Goal: Transaction & Acquisition: Book appointment/travel/reservation

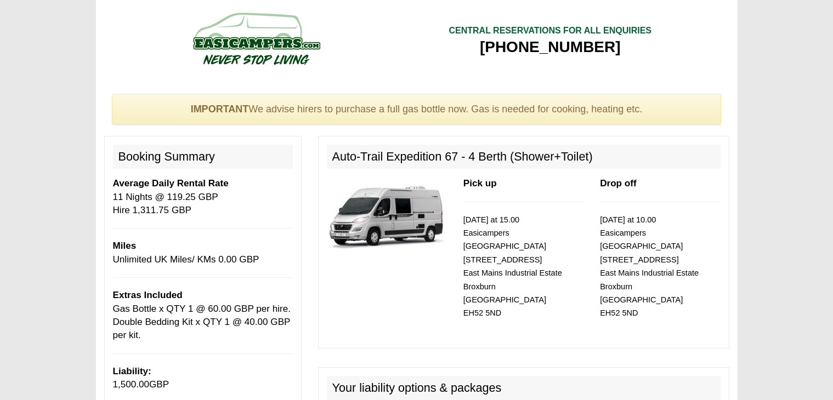
select select "Gas Bottle x QTY 1 @ 60.00 GBP per hire."
select select "Double Bedding Kit x QTY 1 @ 40.00 GBP per kit."
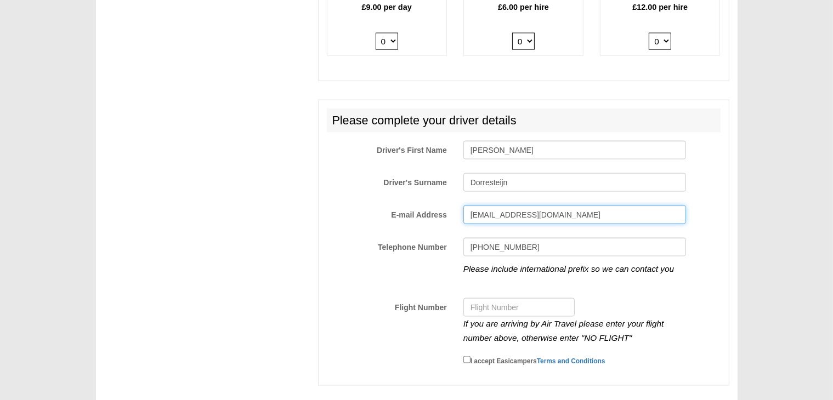
scroll to position [1644, 0]
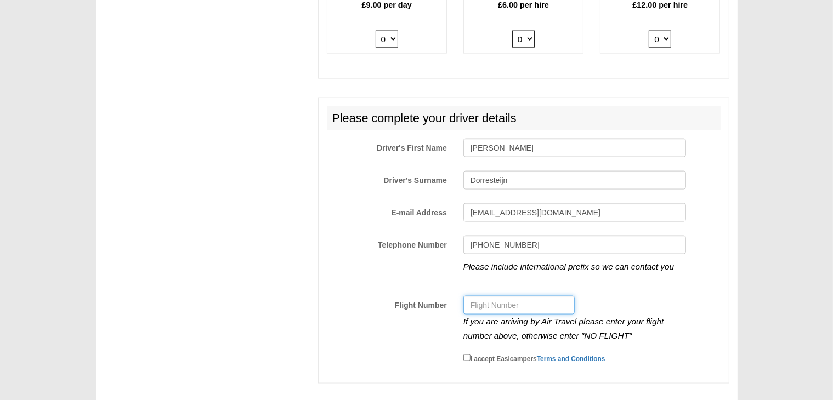
click at [528, 296] on input "Flight Number" at bounding box center [518, 305] width 111 height 19
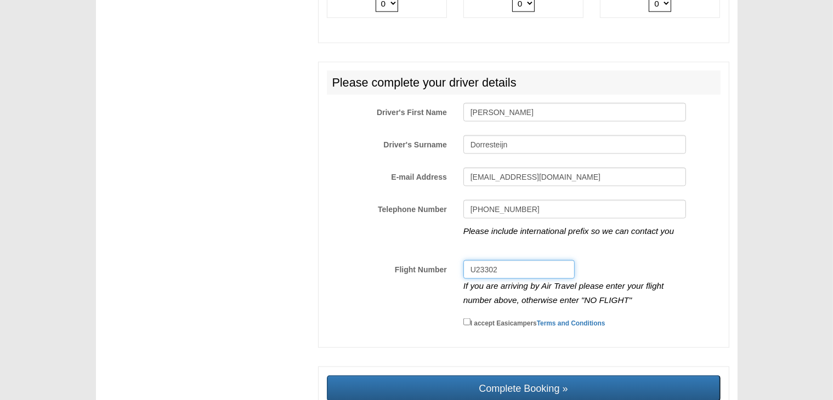
scroll to position [1699, 0]
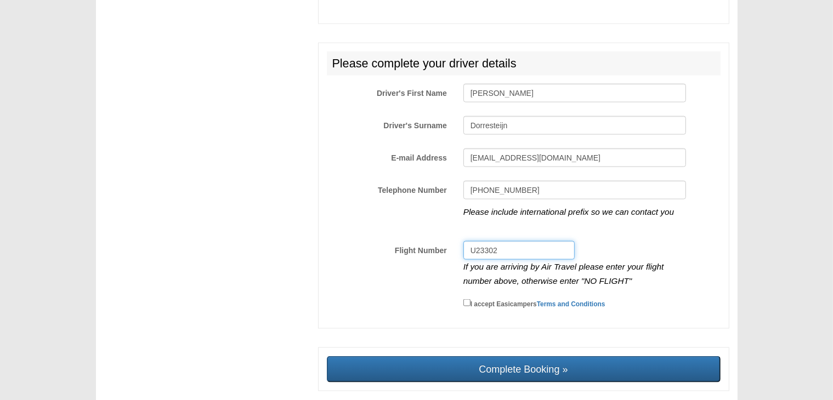
type input "U23302"
click at [459, 297] on div "I accept Easicampers Terms and Conditions" at bounding box center [574, 304] width 239 height 15
click at [462, 297] on div "I accept Easicampers Terms and Conditions" at bounding box center [574, 304] width 239 height 15
click at [466, 299] on input "I accept Easicampers Terms and Conditions" at bounding box center [466, 302] width 7 height 7
checkbox input "true"
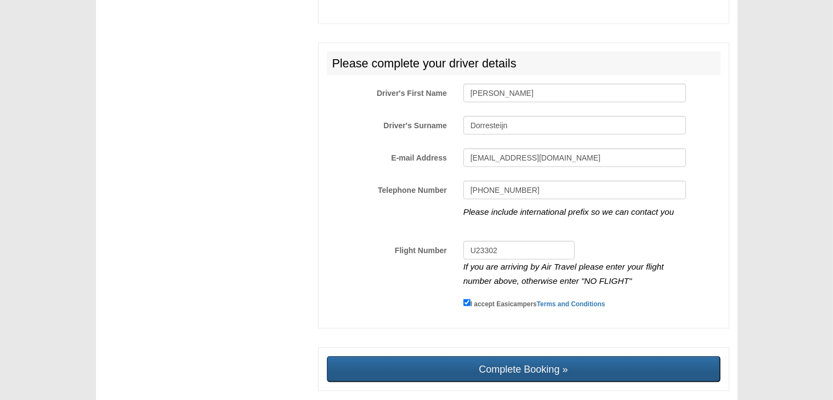
click at [519, 356] on input "Complete Booking »" at bounding box center [524, 369] width 394 height 26
type input "Sending, please wait..."
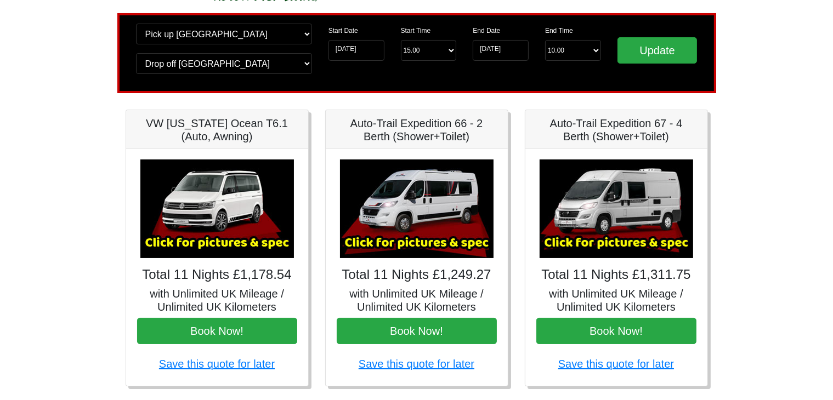
scroll to position [164, 0]
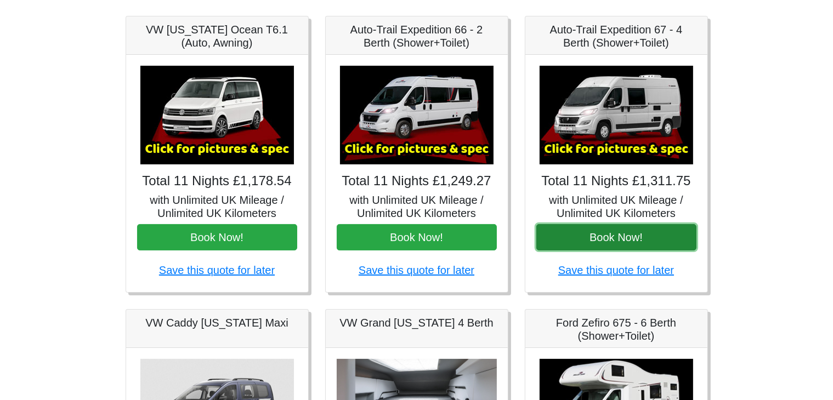
click at [623, 237] on button "Book Now!" at bounding box center [616, 237] width 160 height 26
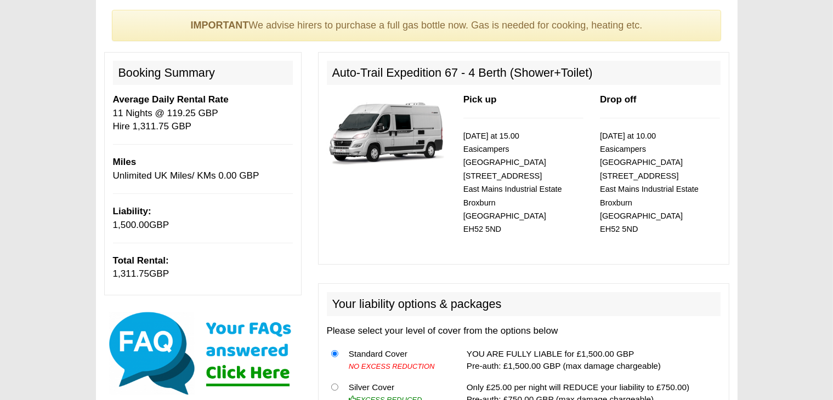
scroll to position [39, 0]
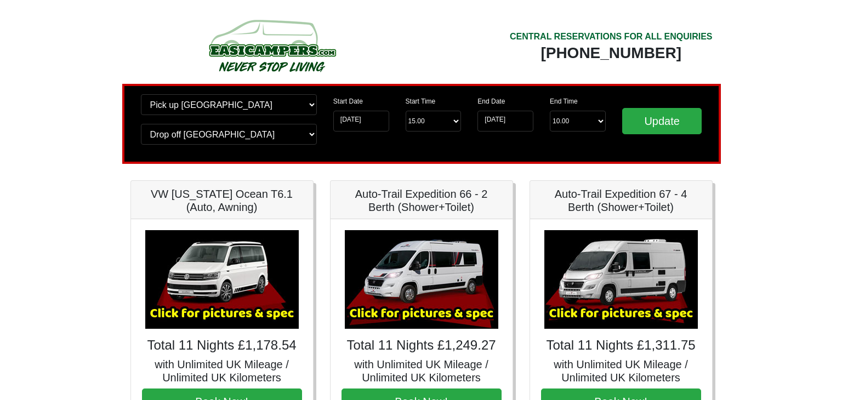
scroll to position [164, 0]
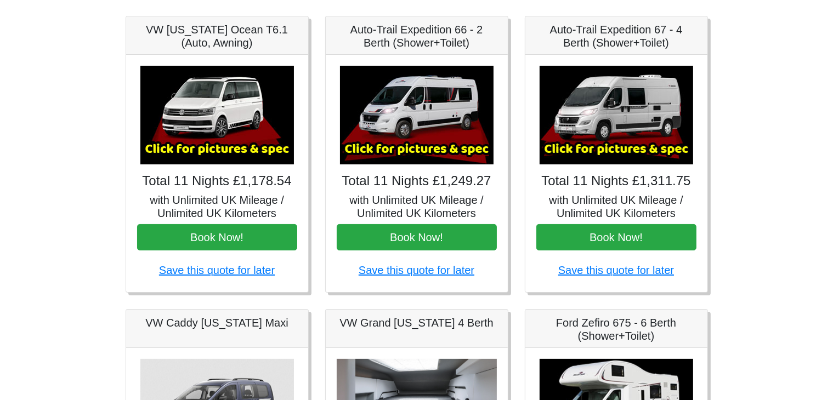
click at [419, 121] on img at bounding box center [416, 115] width 153 height 99
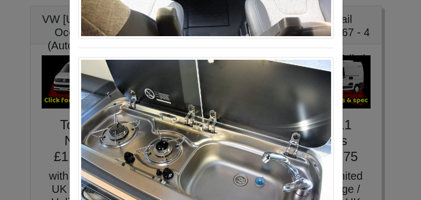
scroll to position [121, 0]
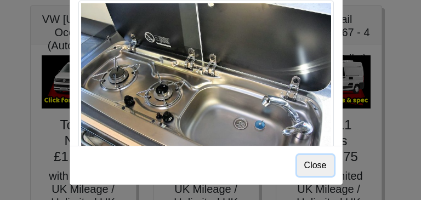
click at [308, 169] on button "Close" at bounding box center [315, 165] width 37 height 21
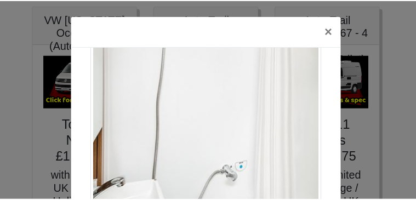
scroll to position [1493, 0]
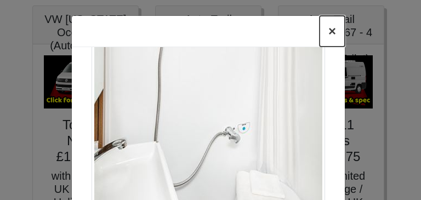
click at [327, 37] on button "×" at bounding box center [332, 31] width 25 height 31
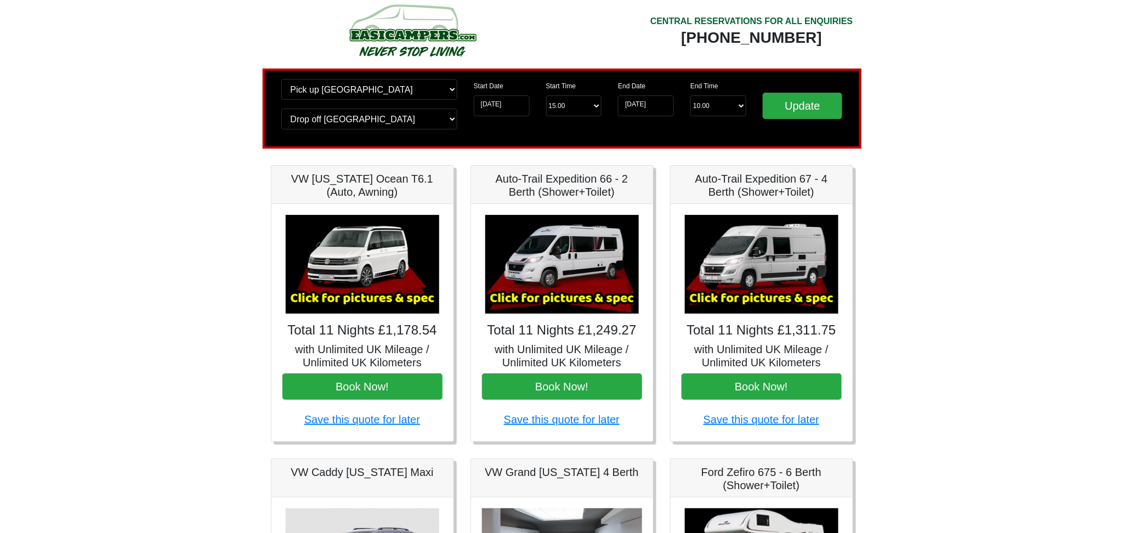
scroll to position [0, 0]
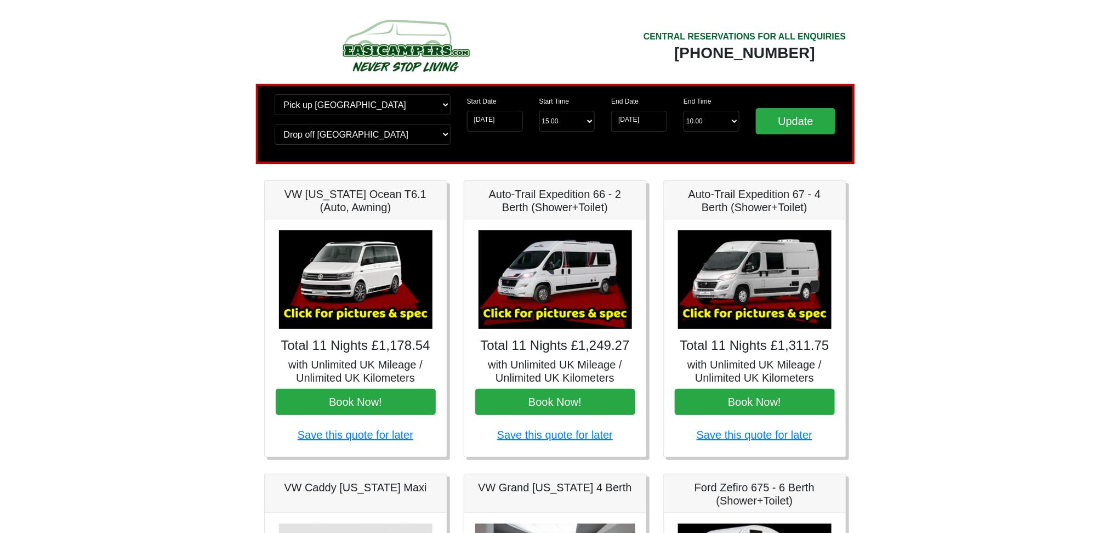
click at [767, 272] on img at bounding box center [754, 279] width 153 height 99
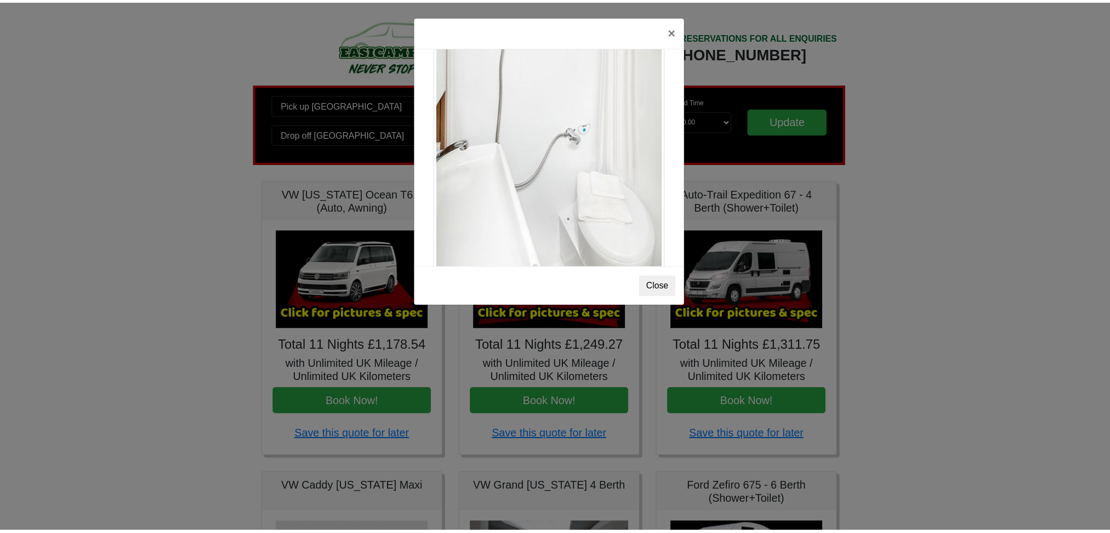
scroll to position [1472, 0]
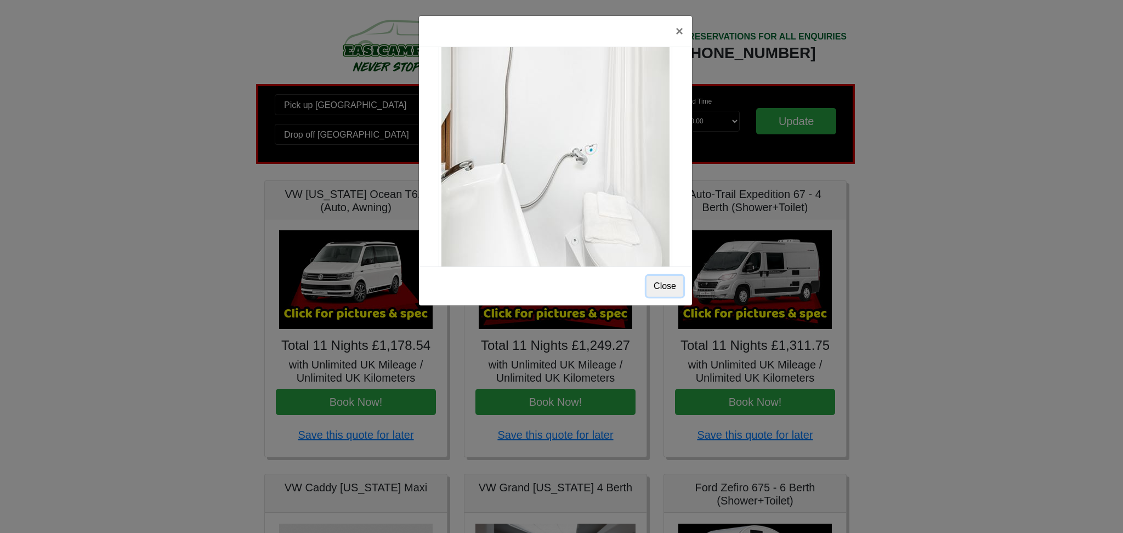
click at [664, 287] on button "Close" at bounding box center [664, 286] width 37 height 21
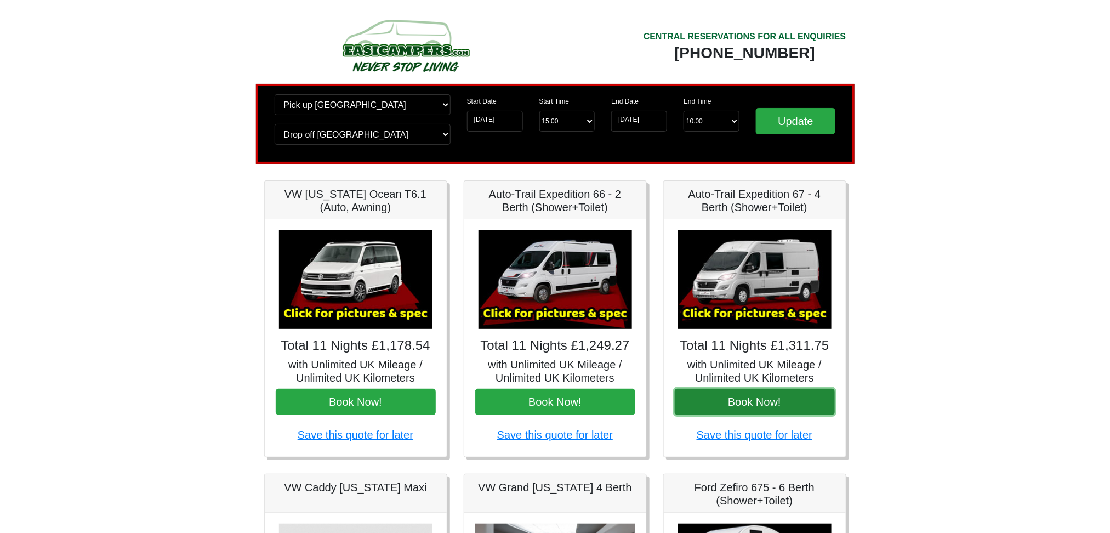
click at [744, 400] on button "Book Now!" at bounding box center [755, 402] width 160 height 26
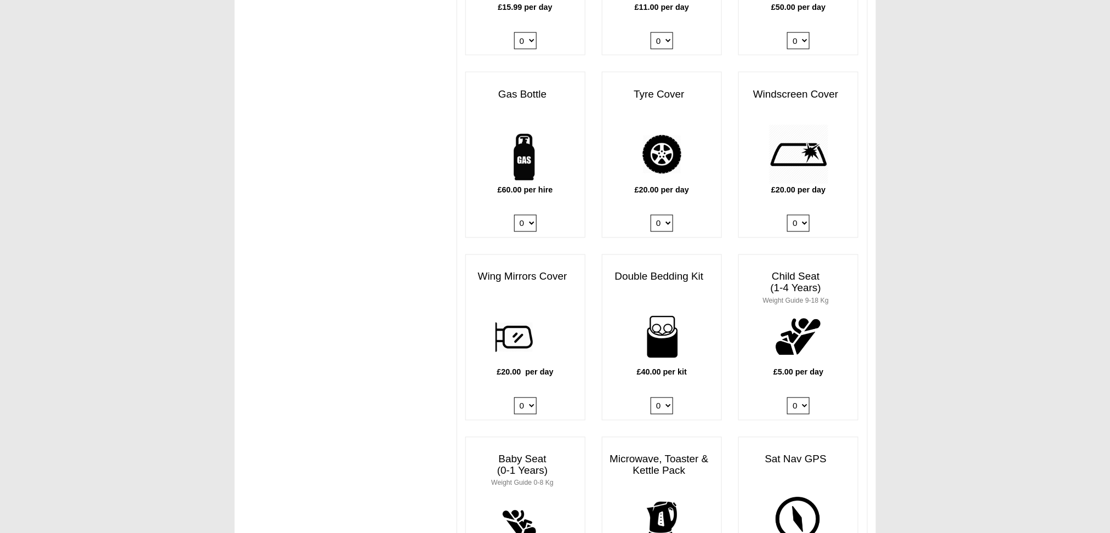
scroll to position [731, 0]
click at [527, 214] on select "0 1" at bounding box center [525, 222] width 22 height 17
select select "Gas Bottle x QTY 1 @ 60.00 GBP per hire."
click at [514, 214] on select "0 1" at bounding box center [525, 222] width 22 height 17
drag, startPoint x: 663, startPoint y: 362, endPoint x: 670, endPoint y: 371, distance: 11.7
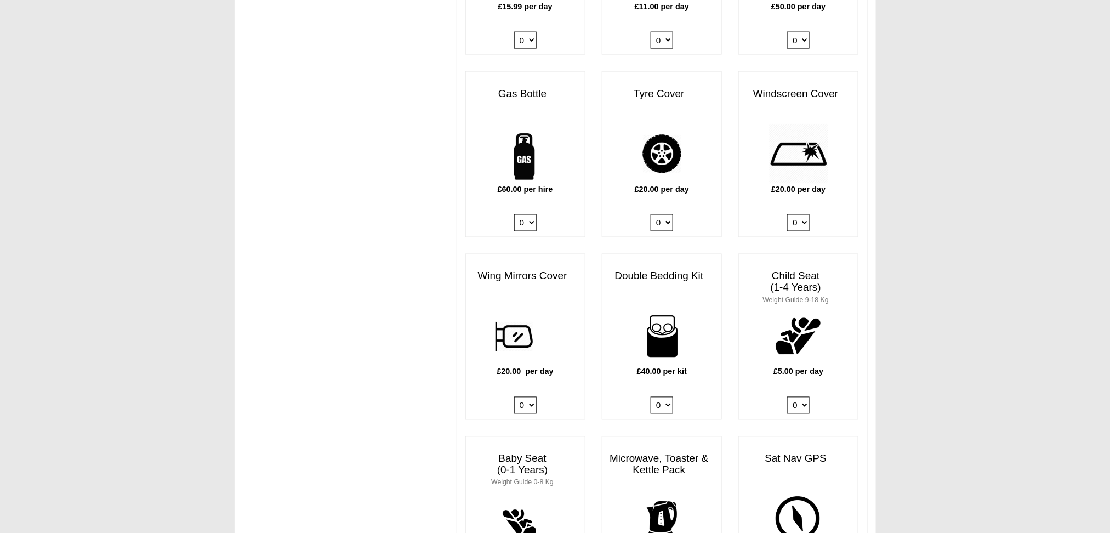
click at [664, 363] on div "£40.00 per kit 0 1 2 3 4" at bounding box center [661, 362] width 119 height 113
click at [663, 397] on select "0 1 2 3 4" at bounding box center [662, 405] width 22 height 17
select select "Double Bedding Kit x QTY 1 @ 40.00 GBP per kit."
click at [651, 397] on select "0 1 2 3 4" at bounding box center [662, 405] width 22 height 17
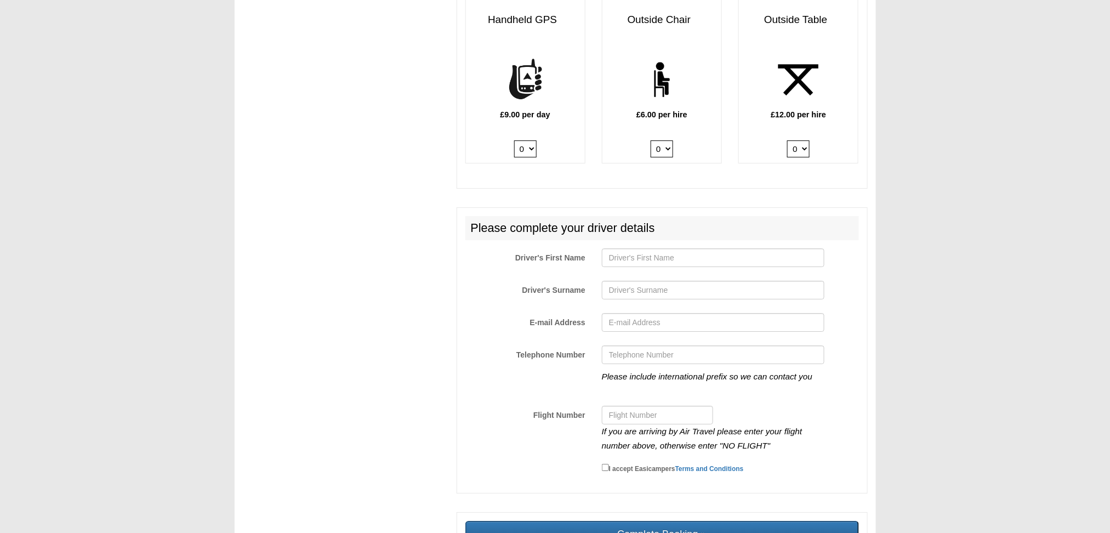
scroll to position [1605, 0]
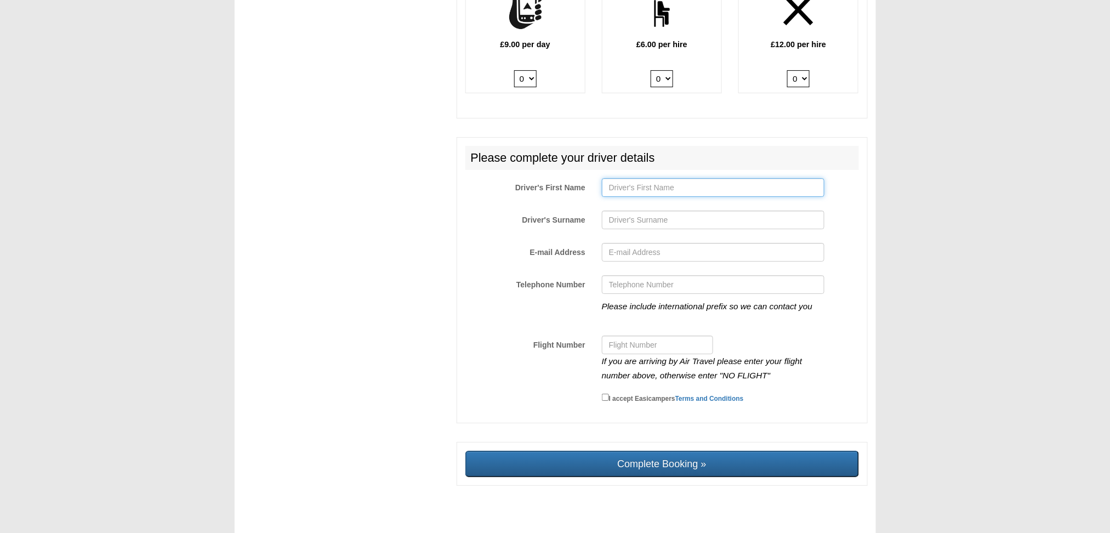
click at [642, 178] on input "Driver's First Name" at bounding box center [713, 187] width 223 height 19
type input "C"
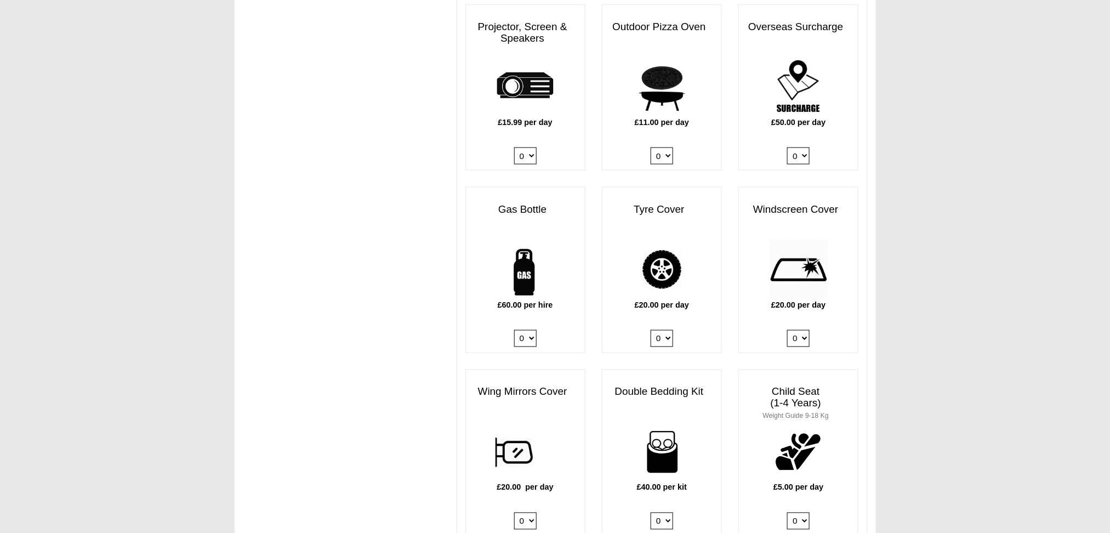
scroll to position [509, 0]
